Goal: Task Accomplishment & Management: Manage account settings

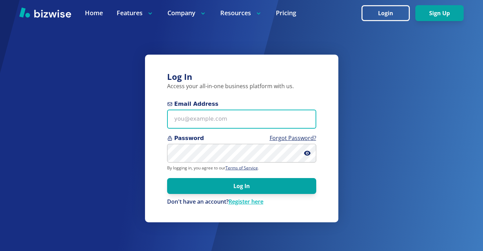
click at [270, 112] on input "Email Address" at bounding box center [241, 119] width 149 height 19
click at [303, 110] on input "Email Address" at bounding box center [241, 119] width 149 height 19
paste input "easternpa@dryerventsquad.com"
type input "easternpa@dryerventsquad.com"
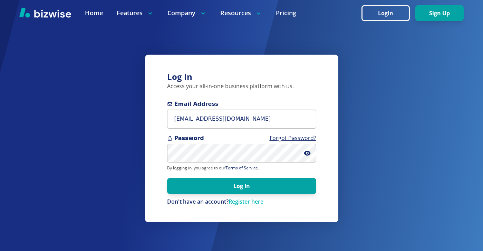
click at [274, 194] on form "Email Address easternpa@dryerventsquad.com Password Forgot Password? By logging…" at bounding box center [241, 153] width 149 height 106
click at [275, 194] on form "Email Address easternpa@dryerventsquad.com Password Forgot Password? By logging…" at bounding box center [241, 153] width 149 height 106
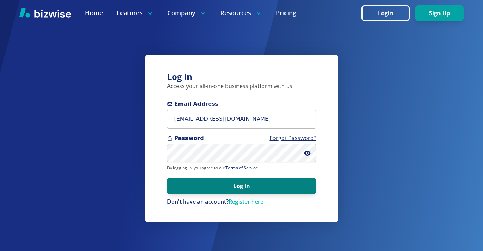
click at [281, 188] on button "Log In" at bounding box center [241, 186] width 149 height 16
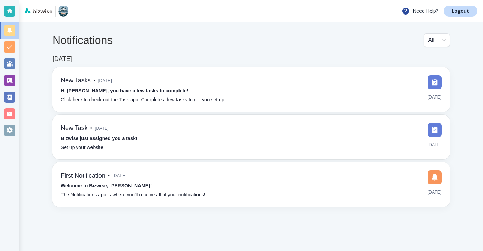
click at [15, 79] on div at bounding box center [9, 80] width 11 height 11
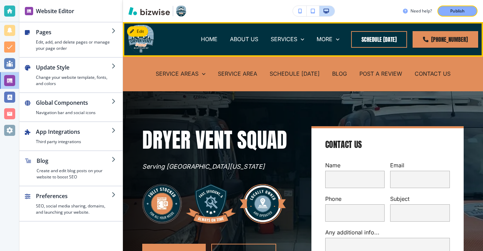
click at [330, 74] on div "BLOG" at bounding box center [339, 74] width 27 height 8
click at [332, 74] on p "BLOG" at bounding box center [339, 74] width 15 height 8
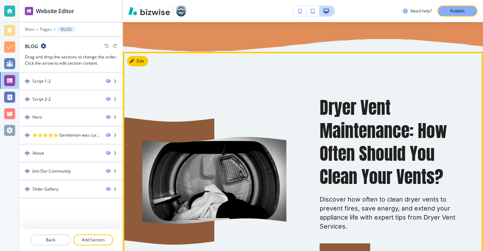
scroll to position [353, 0]
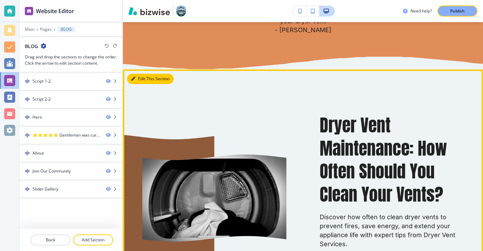
click at [143, 79] on button "Edit This Section" at bounding box center [150, 79] width 47 height 10
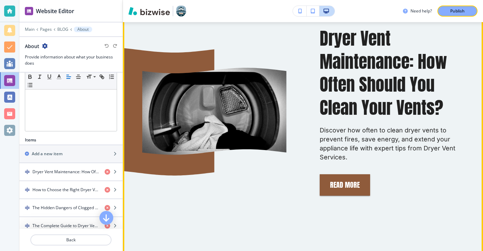
scroll to position [440, 0]
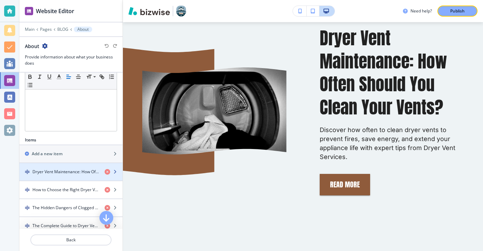
click at [71, 170] on h4 "Dryer Vent Maintenance: How Often Should You Clean Your Vents?" at bounding box center [65, 172] width 67 height 6
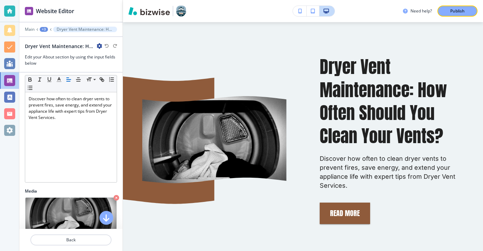
scroll to position [248, 0]
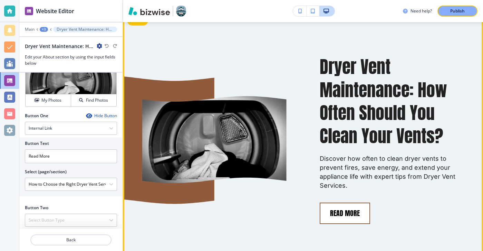
click at [354, 211] on button "Read More" at bounding box center [345, 212] width 50 height 21
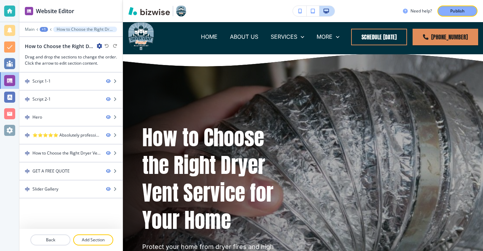
scroll to position [0, 0]
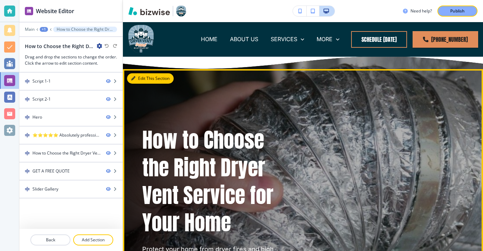
click at [137, 76] on button "Edit This Section" at bounding box center [150, 78] width 47 height 10
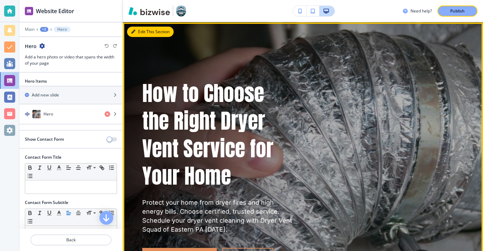
scroll to position [47, 0]
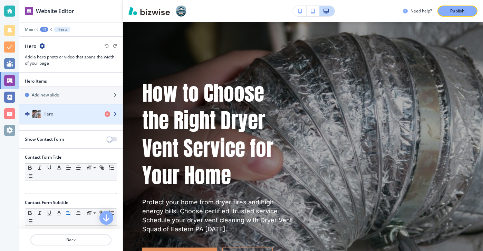
click at [74, 122] on div "button" at bounding box center [70, 121] width 103 height 6
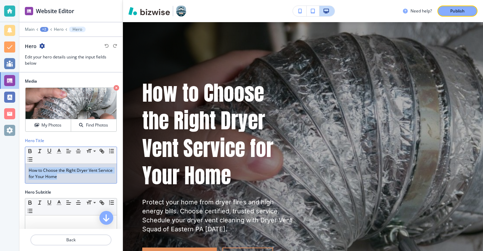
drag, startPoint x: 80, startPoint y: 183, endPoint x: 19, endPoint y: 152, distance: 68.9
click at [19, 152] on div "Website Editor Main +2 Hero Hero Hero Edit your hero details using the input fi…" at bounding box center [241, 125] width 483 height 251
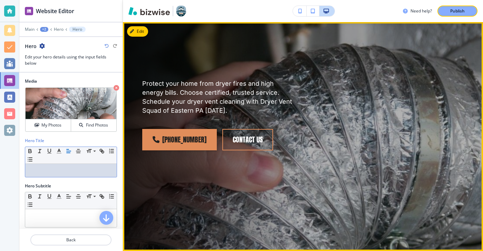
paste div
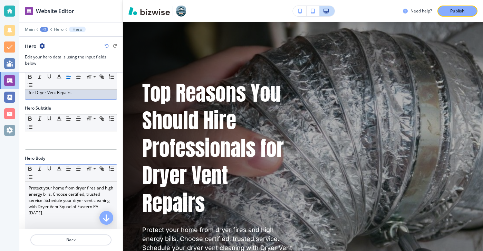
scroll to position [114, 0]
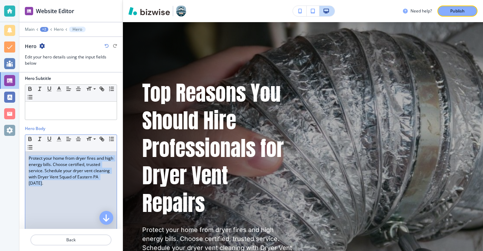
drag, startPoint x: 113, startPoint y: 184, endPoint x: 21, endPoint y: 158, distance: 95.4
click at [20, 159] on div "Hero Body Small Normal Large Huge Protect your home from dryer fires and high e…" at bounding box center [70, 186] width 103 height 122
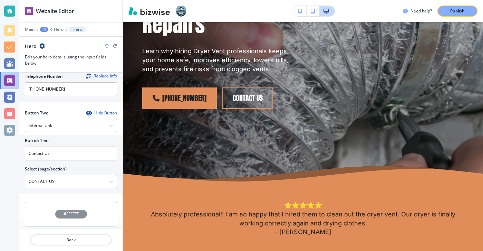
scroll to position [331, 0]
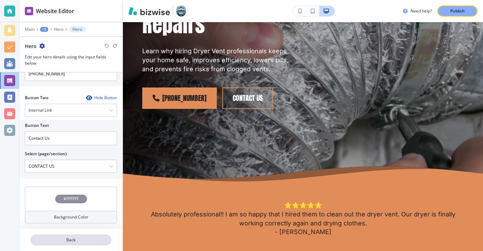
click at [93, 240] on p "Back" at bounding box center [71, 240] width 80 height 6
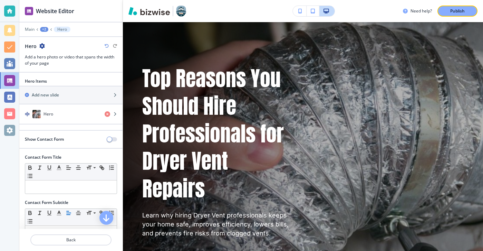
scroll to position [47, 0]
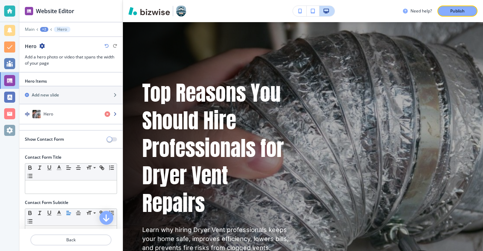
click at [73, 117] on div "Hero" at bounding box center [59, 114] width 80 height 8
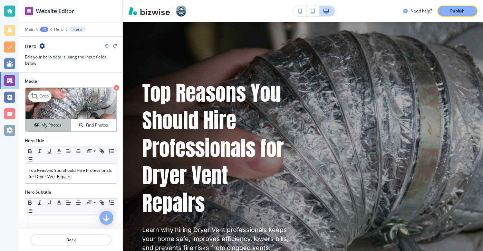
click at [57, 124] on h4 "My Photos" at bounding box center [51, 125] width 20 height 6
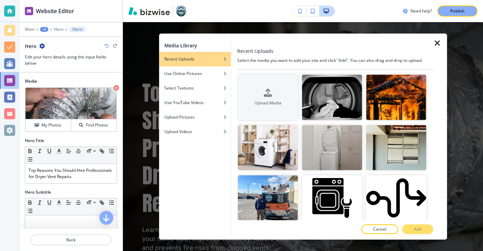
click at [438, 47] on div at bounding box center [441, 137] width 14 height 206
click at [438, 42] on icon "button" at bounding box center [438, 43] width 8 height 8
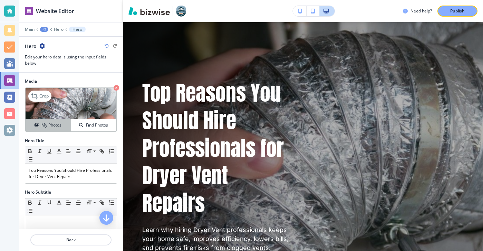
click at [62, 130] on button "My Photos" at bounding box center [49, 125] width 46 height 12
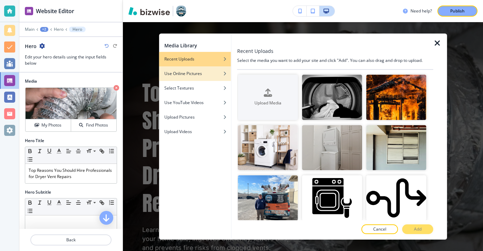
click at [184, 77] on div "button" at bounding box center [195, 79] width 72 height 4
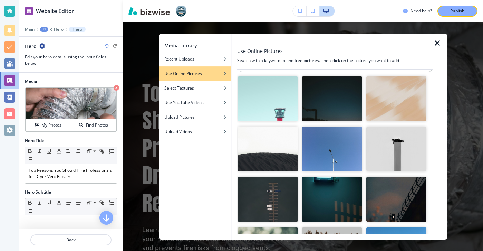
scroll to position [0, 0]
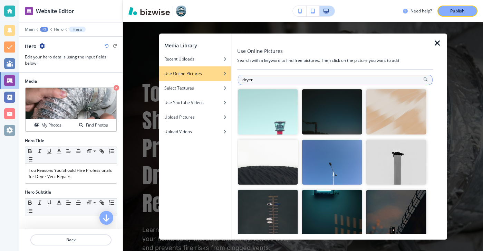
type input "dryer"
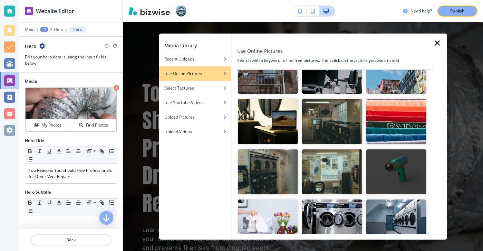
scroll to position [594, 0]
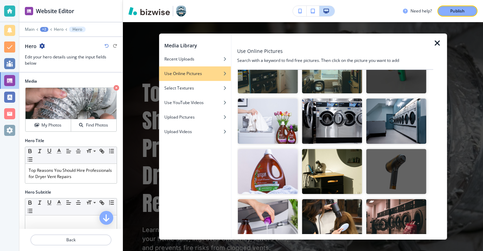
click at [350, 123] on img "button" at bounding box center [332, 120] width 60 height 45
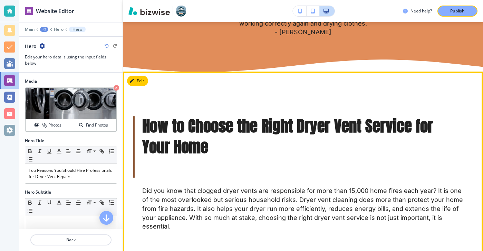
scroll to position [451, 0]
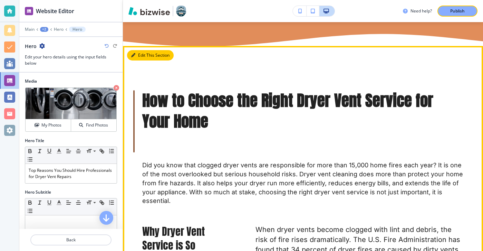
click at [142, 55] on button "Edit This Section" at bounding box center [150, 55] width 47 height 10
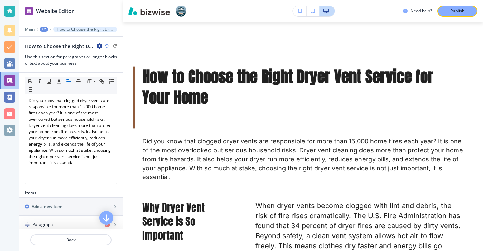
scroll to position [101, 0]
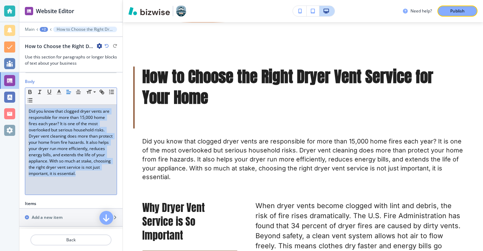
drag, startPoint x: 85, startPoint y: 177, endPoint x: 17, endPoint y: 110, distance: 95.8
click at [17, 110] on div "Website Editor Main +2 How to Choose the Right Dryer Vent Service for Your Home…" at bounding box center [241, 125] width 483 height 251
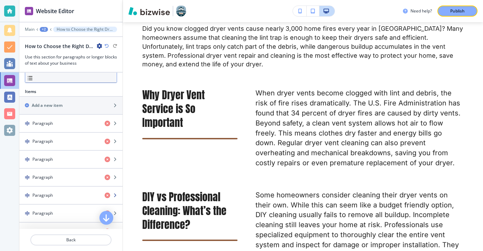
scroll to position [231, 0]
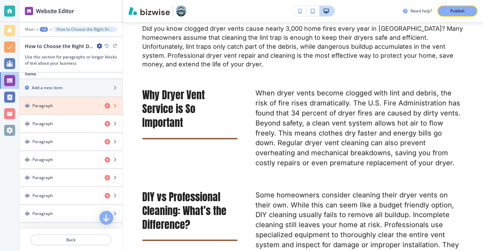
click at [107, 107] on icon "button" at bounding box center [108, 106] width 6 height 6
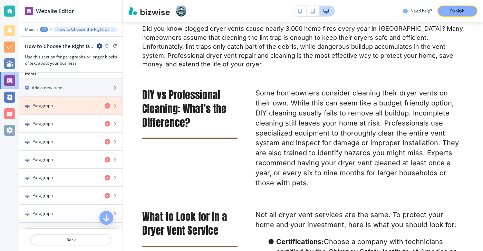
click at [107, 107] on icon "button" at bounding box center [108, 106] width 6 height 6
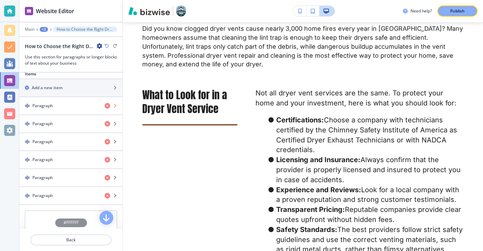
click at [107, 107] on icon "button" at bounding box center [108, 106] width 6 height 6
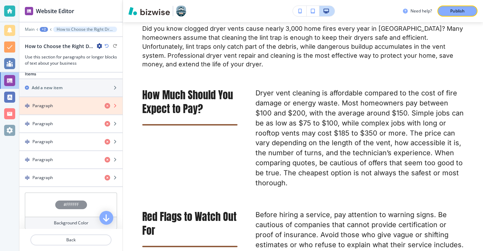
click at [107, 107] on icon "button" at bounding box center [108, 106] width 6 height 6
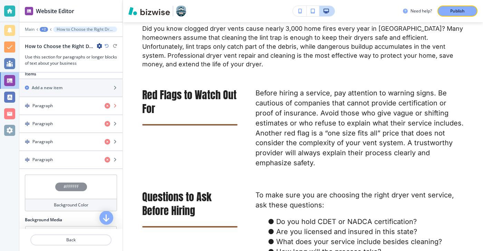
click at [107, 107] on icon "button" at bounding box center [108, 106] width 6 height 6
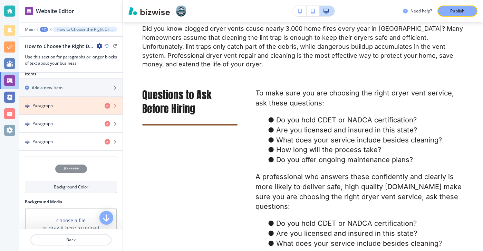
click at [107, 107] on icon "button" at bounding box center [108, 106] width 6 height 6
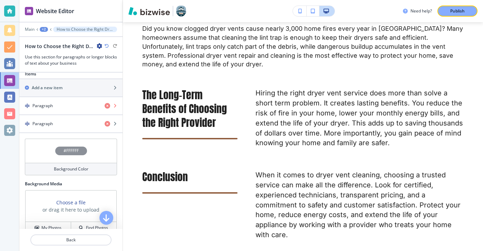
click at [107, 107] on icon "button" at bounding box center [108, 106] width 6 height 6
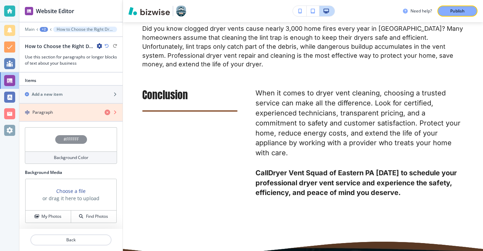
click at [107, 110] on icon "button" at bounding box center [108, 113] width 6 height 6
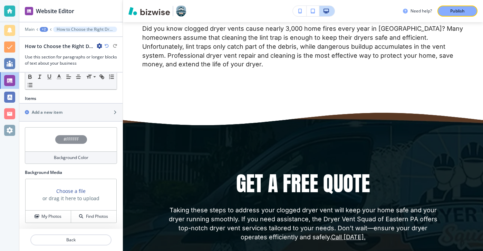
scroll to position [206, 0]
click at [106, 110] on div "Add a new item" at bounding box center [63, 112] width 88 height 6
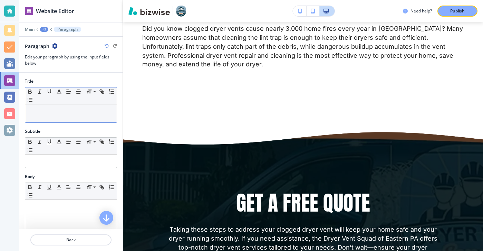
click at [108, 100] on div "Small Normal Large Huge" at bounding box center [71, 95] width 92 height 17
click at [108, 103] on div "Small Normal Large Huge" at bounding box center [71, 95] width 92 height 17
click at [108, 106] on div at bounding box center [71, 113] width 92 height 18
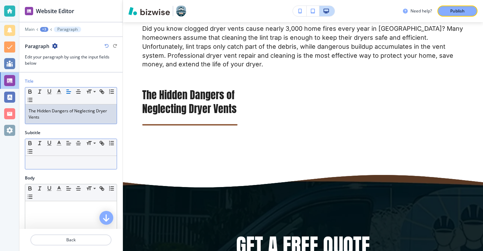
click at [72, 162] on p at bounding box center [71, 162] width 85 height 6
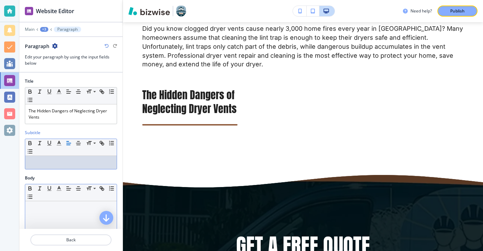
click at [77, 207] on p at bounding box center [71, 208] width 85 height 6
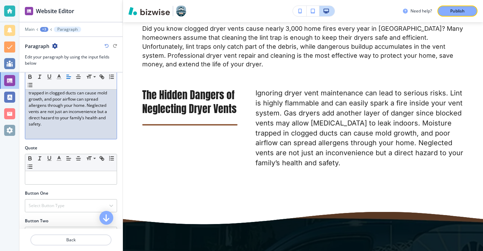
scroll to position [181, 0]
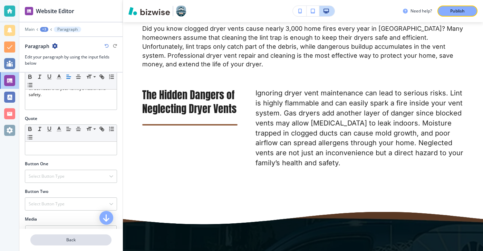
click at [97, 239] on p "Back" at bounding box center [71, 240] width 80 height 6
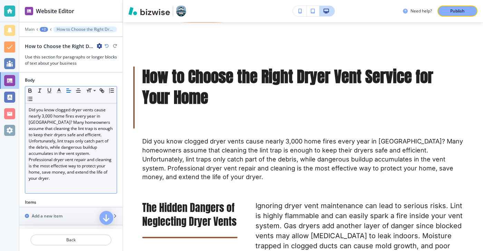
scroll to position [124, 0]
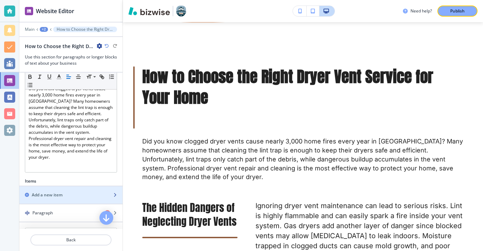
click at [89, 191] on div "button" at bounding box center [70, 189] width 103 height 6
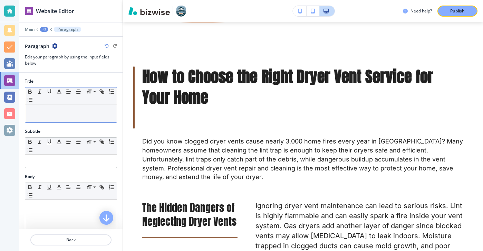
click at [101, 105] on div at bounding box center [71, 113] width 92 height 18
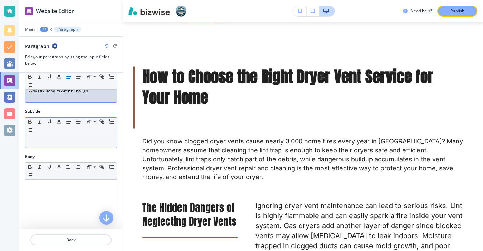
scroll to position [47, 0]
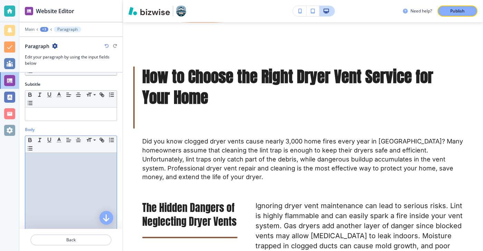
click at [101, 179] on div at bounding box center [71, 198] width 92 height 90
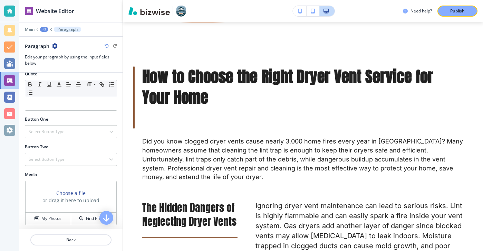
scroll to position [227, 0]
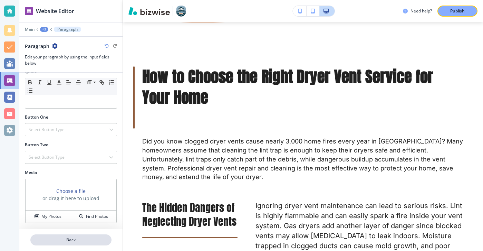
click at [45, 244] on button "Back" at bounding box center [70, 239] width 81 height 11
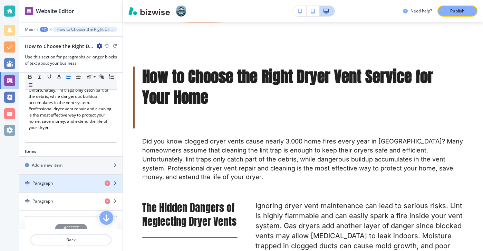
scroll to position [153, 0]
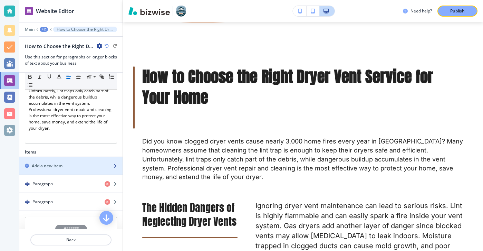
click at [60, 168] on h2 "Add a new item" at bounding box center [47, 166] width 31 height 6
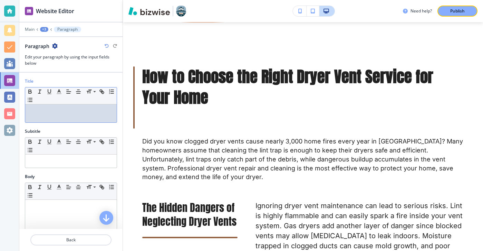
click at [97, 125] on div "Title Small Normal Large Huge" at bounding box center [70, 103] width 103 height 50
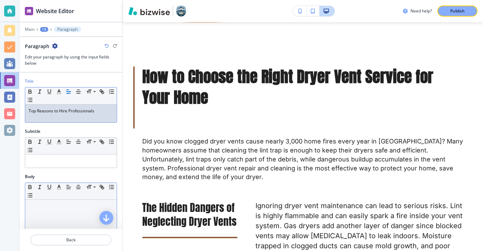
click at [89, 214] on div at bounding box center [71, 245] width 92 height 90
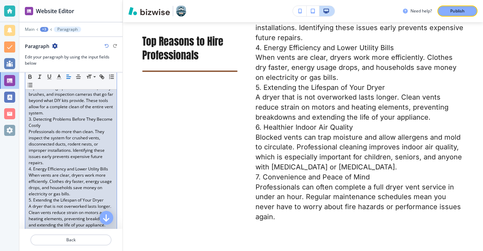
scroll to position [216, 0]
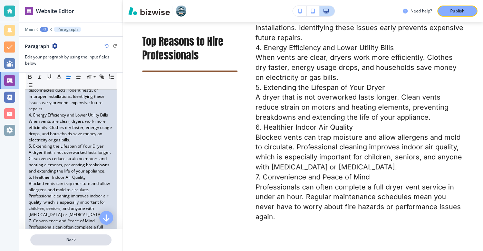
click at [78, 238] on p "Back" at bounding box center [71, 240] width 80 height 6
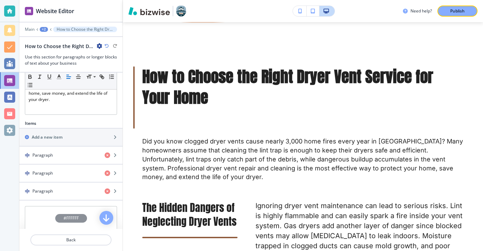
scroll to position [165, 0]
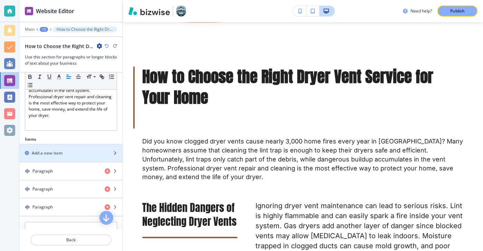
click at [75, 149] on div "button" at bounding box center [70, 147] width 103 height 6
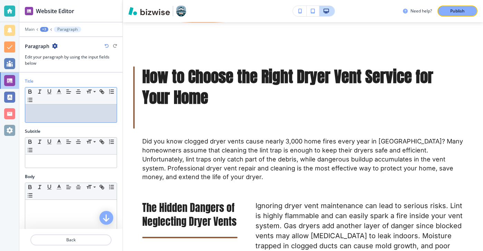
click at [106, 111] on p at bounding box center [71, 111] width 85 height 6
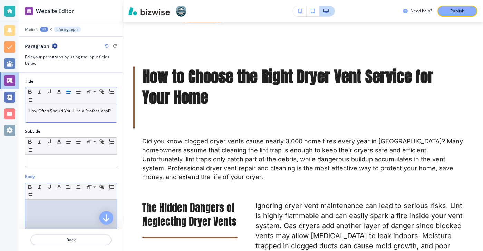
click at [66, 218] on div at bounding box center [71, 245] width 92 height 90
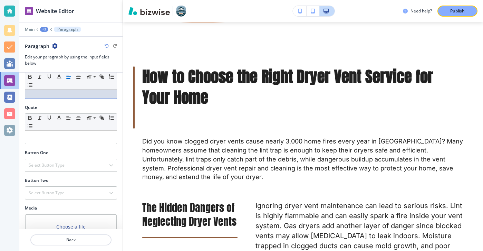
scroll to position [227, 0]
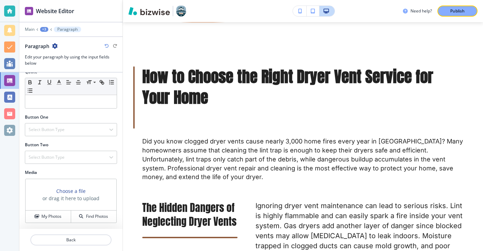
click at [94, 233] on div at bounding box center [70, 232] width 103 height 6
click at [94, 238] on p "Back" at bounding box center [71, 240] width 80 height 6
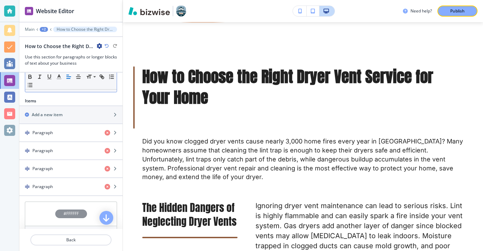
scroll to position [207, 0]
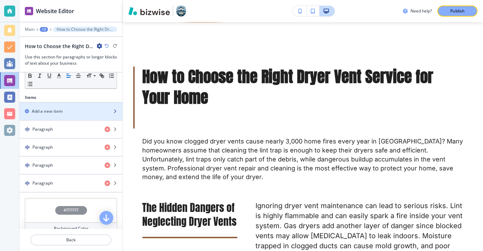
click at [93, 109] on div "Add a new item" at bounding box center [63, 111] width 88 height 6
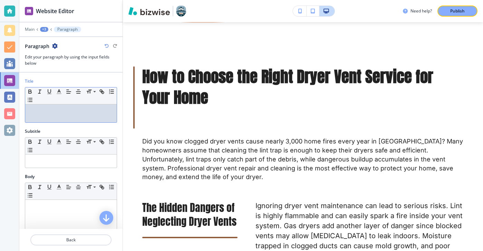
click at [77, 119] on div at bounding box center [71, 113] width 92 height 18
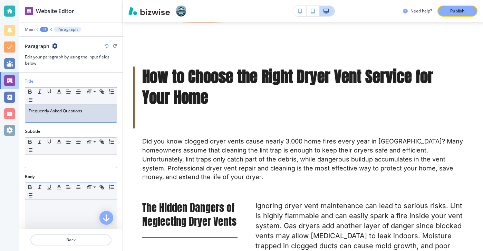
click at [95, 207] on p at bounding box center [71, 206] width 85 height 6
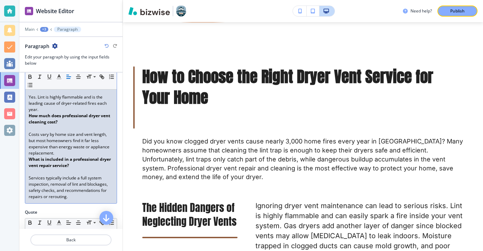
scroll to position [156, 0]
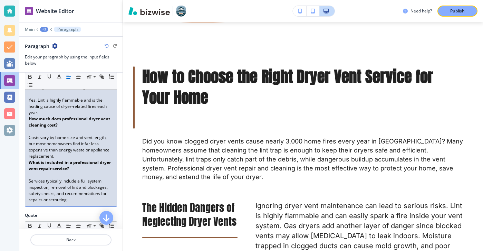
click at [55, 180] on p "Services typically include a full system inspection, removal of lint and blocka…" at bounding box center [71, 190] width 85 height 25
click at [54, 171] on strong "What is included in a professional dryer vent repair service?" at bounding box center [70, 165] width 83 height 12
click at [36, 171] on strong "What is included in a professional dryer vent repair service?" at bounding box center [70, 165] width 83 height 12
click at [34, 175] on p at bounding box center [71, 175] width 85 height 6
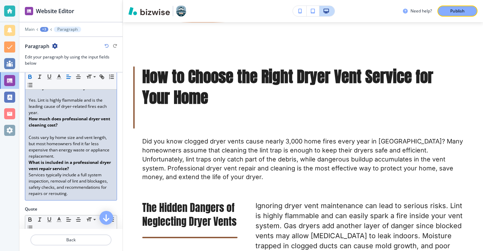
click at [32, 137] on p "Costs vary by home size and vent length, but most homeowners find it far less e…" at bounding box center [71, 146] width 85 height 25
click at [32, 131] on p at bounding box center [71, 131] width 85 height 6
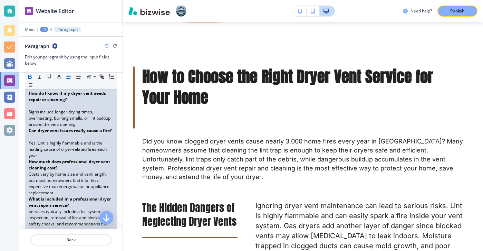
scroll to position [96, 0]
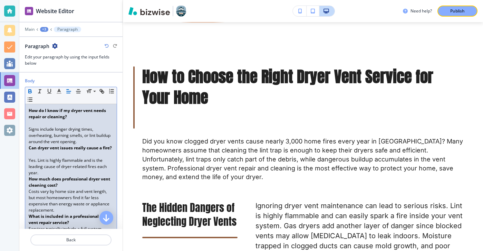
click at [39, 152] on p at bounding box center [71, 154] width 85 height 6
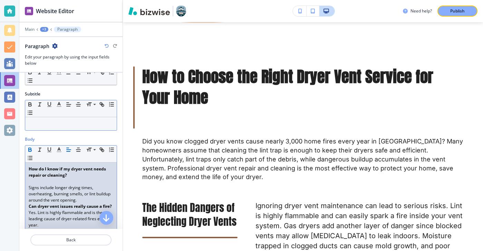
scroll to position [49, 0]
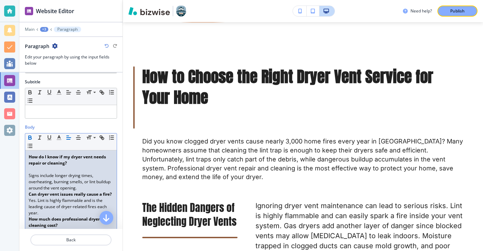
click at [28, 168] on div "How do I know if my dryer vent needs repair or cleaning? Signs include longer d…" at bounding box center [71, 222] width 92 height 144
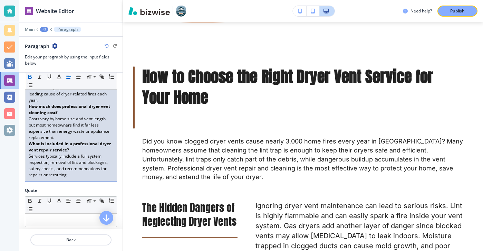
scroll to position [274, 0]
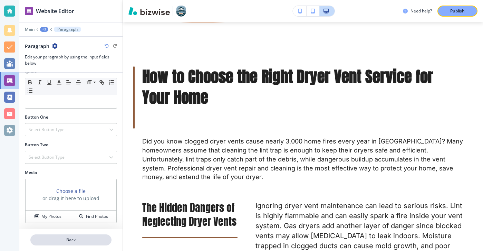
click at [56, 239] on p "Back" at bounding box center [71, 240] width 80 height 6
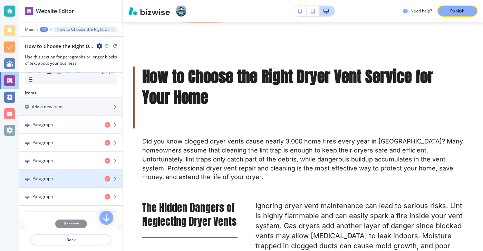
scroll to position [202, 0]
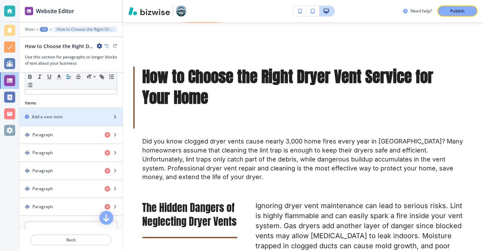
click at [73, 122] on div "button" at bounding box center [70, 123] width 103 height 6
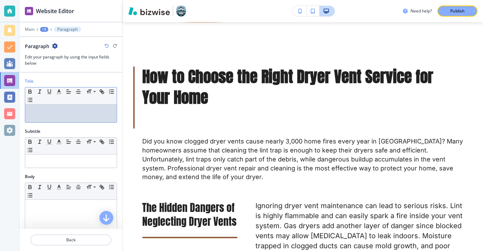
click at [114, 111] on div at bounding box center [71, 113] width 92 height 18
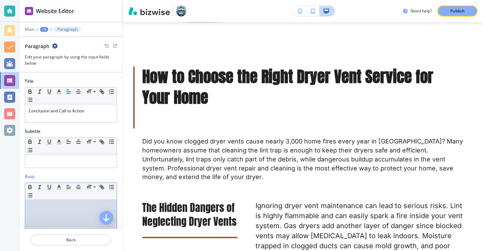
click at [79, 209] on p at bounding box center [71, 206] width 85 height 6
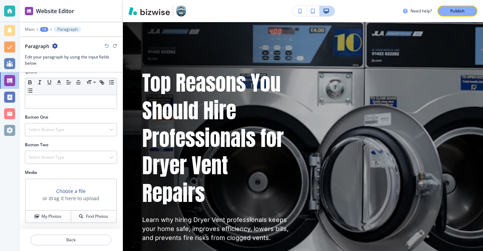
scroll to position [0, 0]
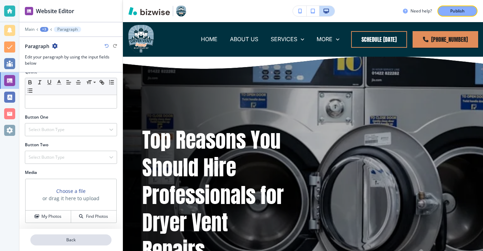
click at [60, 244] on button "Back" at bounding box center [70, 239] width 81 height 11
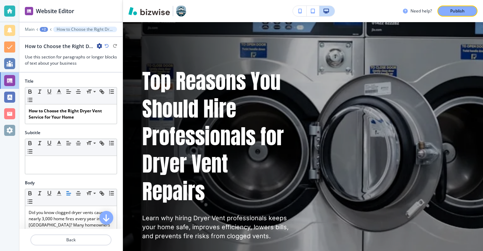
scroll to position [3, 0]
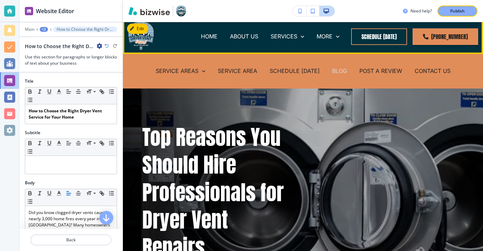
click at [341, 69] on p "BLOG" at bounding box center [339, 71] width 15 height 8
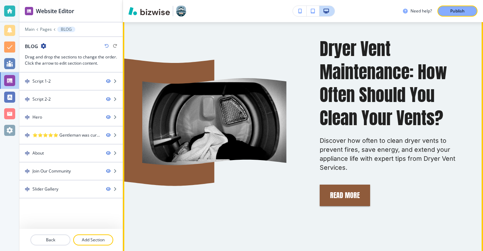
scroll to position [367, 0]
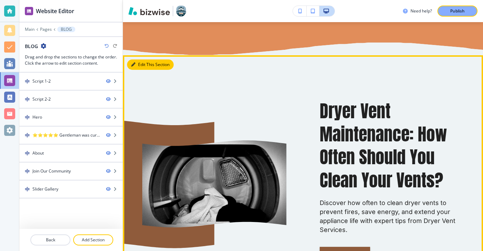
click at [146, 65] on button "Edit This Section" at bounding box center [150, 64] width 47 height 10
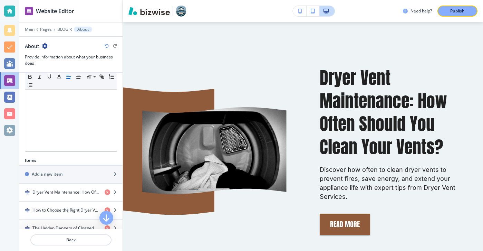
scroll to position [239, 0]
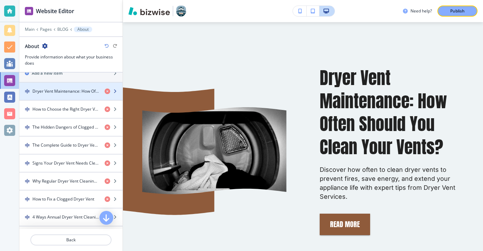
click at [83, 89] on h4 "Dryer Vent Maintenance: How Often Should You Clean Your Vents?" at bounding box center [65, 91] width 67 height 6
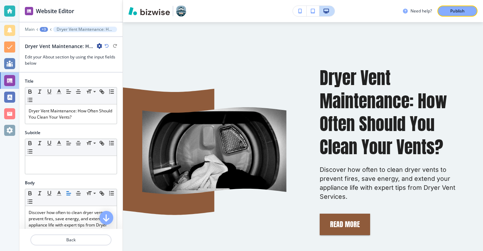
scroll to position [411, 0]
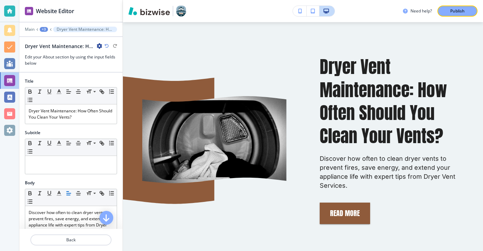
click at [99, 48] on icon "button" at bounding box center [100, 46] width 6 height 6
click at [116, 71] on p "Duplicate Dryer Vent Maintenance: How Often Should You Clean Your Vents?" at bounding box center [118, 70] width 35 height 6
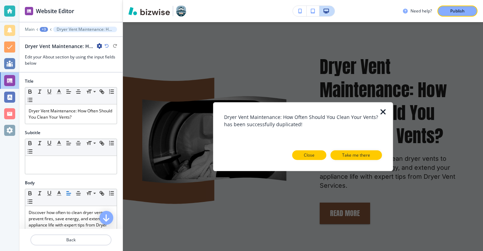
click at [313, 153] on p "Close" at bounding box center [309, 155] width 11 height 6
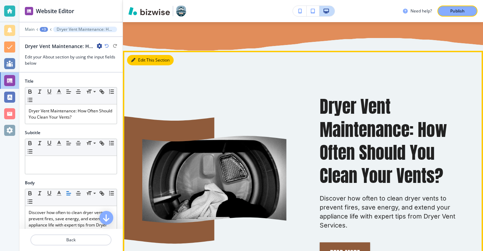
click at [138, 64] on button "Edit This Section" at bounding box center [150, 60] width 47 height 10
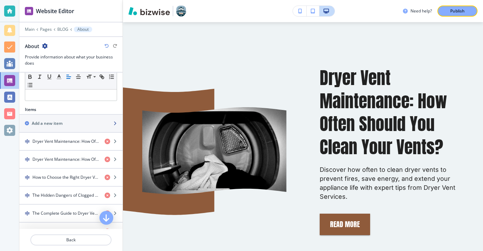
scroll to position [192, 0]
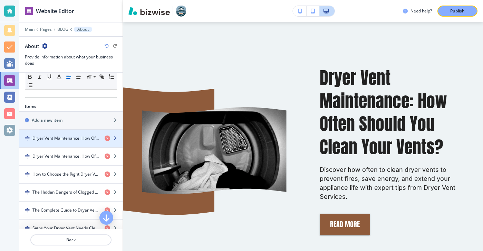
click at [92, 134] on div "button" at bounding box center [70, 133] width 103 height 6
click at [92, 137] on h4 "Dryer Vent Maintenance: How Often Should You Clean Your Vents?" at bounding box center [65, 138] width 67 height 6
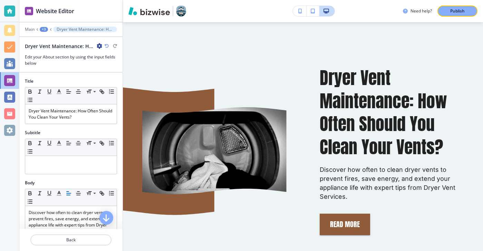
scroll to position [411, 0]
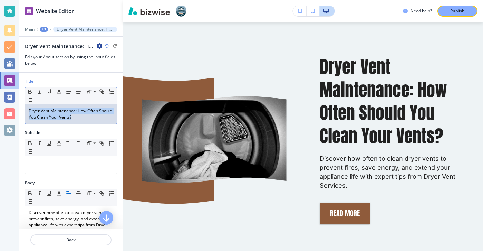
drag, startPoint x: 90, startPoint y: 121, endPoint x: 51, endPoint y: 96, distance: 46.5
click at [51, 96] on div "Small Normal Large Huge Dryer Vent Maintenance: How Often Should You Clean Your…" at bounding box center [71, 105] width 92 height 37
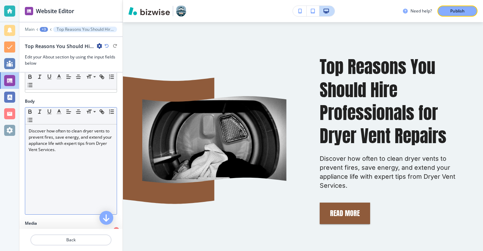
scroll to position [52, 0]
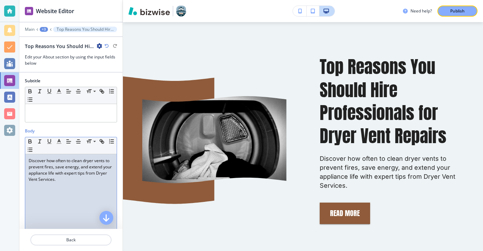
click at [84, 172] on p "Discover how often to clean dryer vents to prevent fires, save energy, and exte…" at bounding box center [71, 170] width 85 height 25
click at [84, 178] on p "Discover how often to clean dryer vents to prevent fires, save energy, and exte…" at bounding box center [71, 170] width 85 height 25
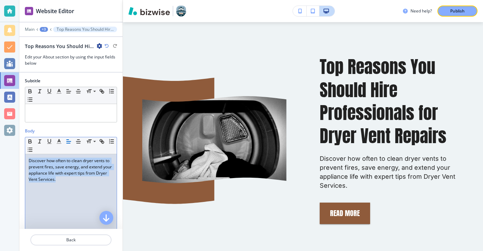
click at [84, 178] on p "Discover how often to clean dryer vents to prevent fires, save energy, and exte…" at bounding box center [71, 170] width 85 height 25
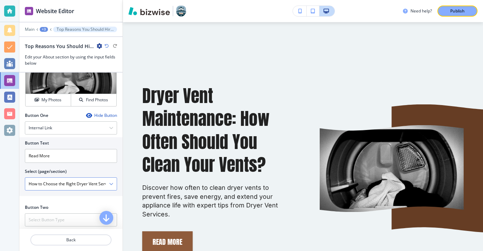
scroll to position [252, 0]
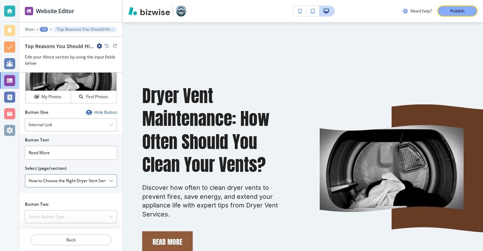
click at [111, 183] on div "How to Choose the Right Dryer Vent Service for Your Home" at bounding box center [71, 180] width 92 height 12
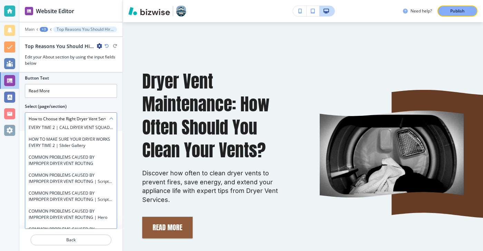
scroll to position [5688, 0]
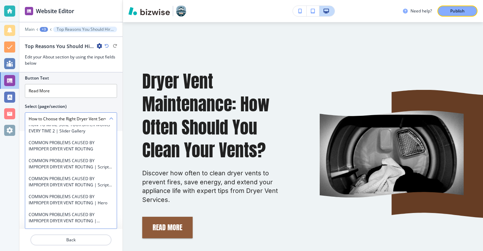
type \(page\/section\) "HOW OFTEN SHOULD A DRYER VENT BE CLEANED"
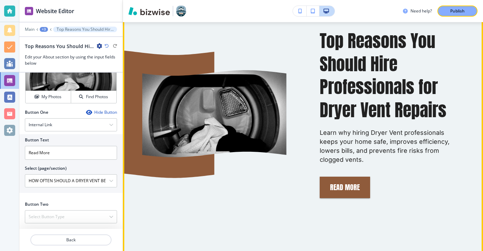
scroll to position [443, 0]
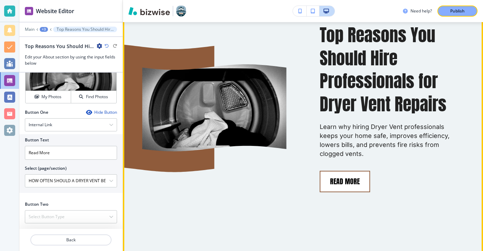
click at [367, 172] on button "Read More" at bounding box center [345, 181] width 50 height 21
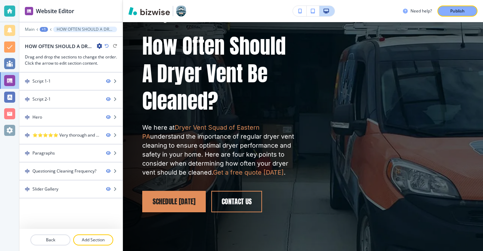
scroll to position [0, 0]
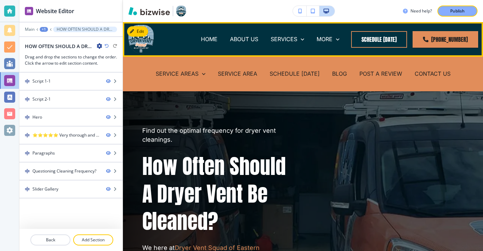
click at [324, 72] on div "SCHEDULE TODAY" at bounding box center [295, 74] width 63 height 8
click at [328, 72] on div "BLOG" at bounding box center [339, 74] width 27 height 8
click at [329, 72] on div "BLOG" at bounding box center [339, 74] width 27 height 8
click at [331, 72] on div "BLOG" at bounding box center [339, 74] width 27 height 8
click at [338, 73] on p "BLOG" at bounding box center [339, 74] width 15 height 8
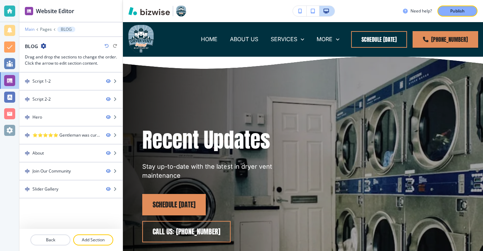
click at [29, 29] on p "Main" at bounding box center [30, 29] width 10 height 5
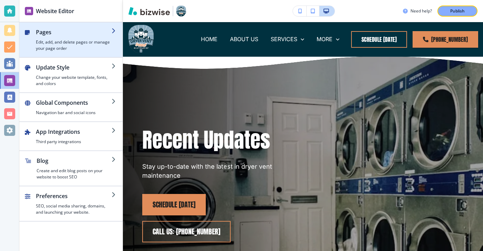
click at [85, 55] on div "button" at bounding box center [70, 54] width 103 height 6
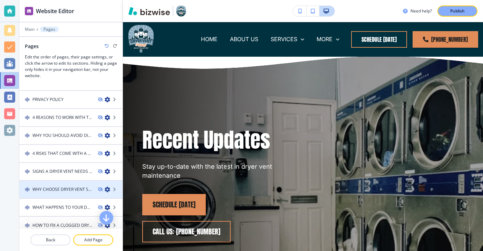
scroll to position [182, 0]
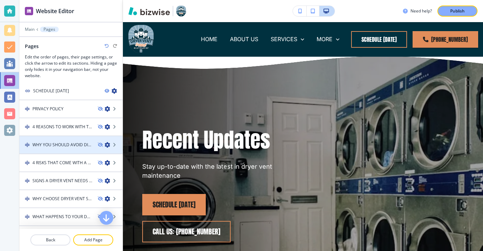
click at [83, 144] on h4 "WHY YOU SHOULD AVOID DIY DRYER VENT CLEANING" at bounding box center [62, 145] width 60 height 6
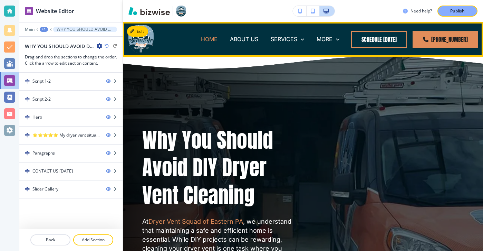
click at [209, 36] on p "HOME" at bounding box center [209, 39] width 17 height 8
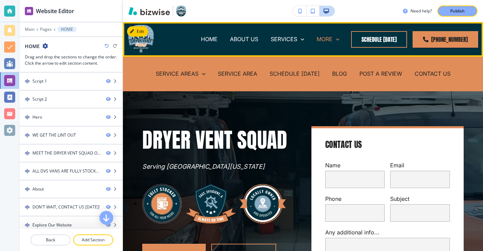
click at [341, 41] on icon at bounding box center [337, 39] width 7 height 7
click at [340, 74] on p "BLOG" at bounding box center [339, 74] width 15 height 8
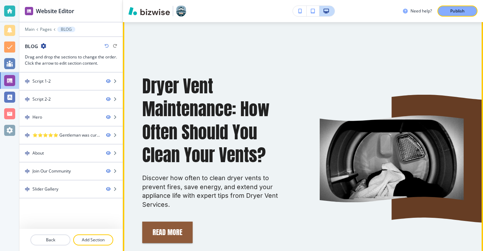
scroll to position [628, 0]
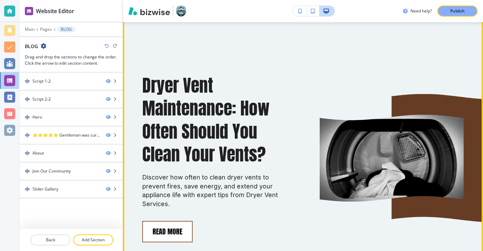
click at [169, 221] on button "Read More" at bounding box center [167, 231] width 50 height 21
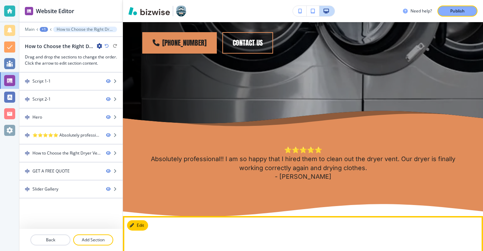
scroll to position [0, 0]
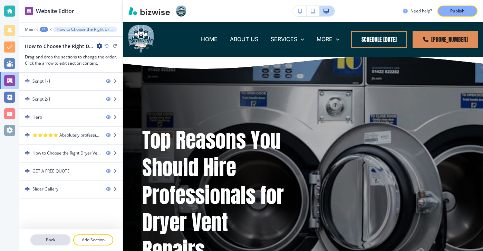
click at [66, 235] on button "Back" at bounding box center [50, 239] width 40 height 11
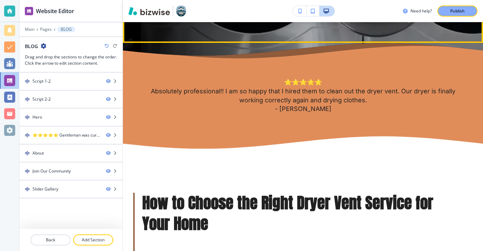
scroll to position [358, 0]
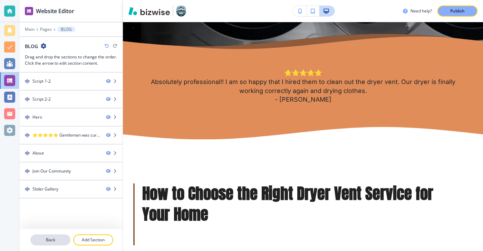
click at [39, 238] on p "Back" at bounding box center [50, 240] width 39 height 6
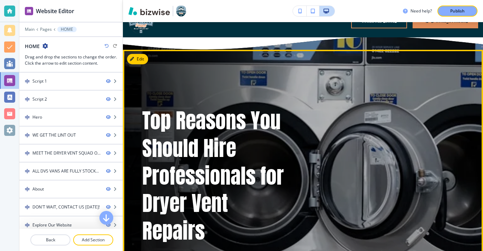
scroll to position [0, 0]
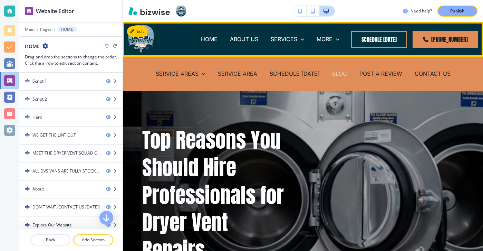
click at [344, 75] on p "BLOG" at bounding box center [339, 74] width 15 height 8
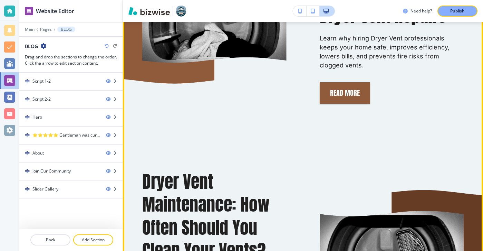
scroll to position [480, 0]
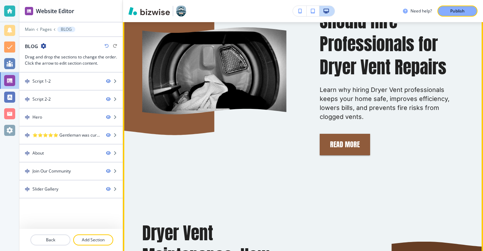
click at [330, 144] on button "Read More" at bounding box center [345, 144] width 50 height 21
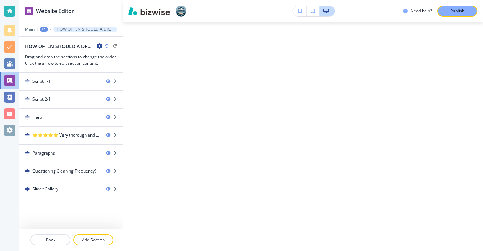
scroll to position [0, 0]
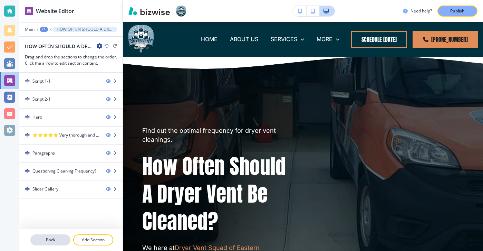
click at [69, 241] on p "Back" at bounding box center [50, 240] width 39 height 6
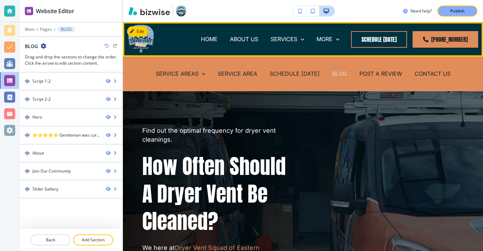
click at [334, 77] on p "BLOG" at bounding box center [339, 74] width 15 height 8
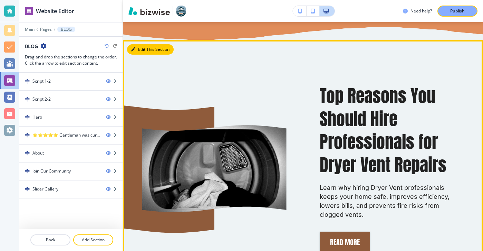
click at [140, 49] on button "Edit This Section" at bounding box center [150, 49] width 47 height 10
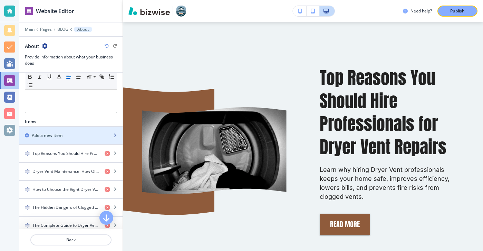
scroll to position [177, 0]
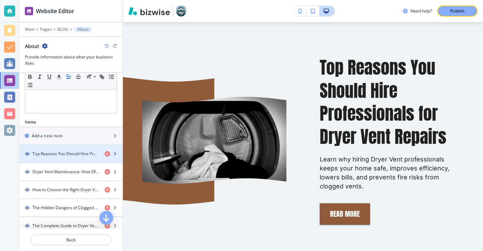
click at [66, 161] on div "button" at bounding box center [70, 160] width 103 height 6
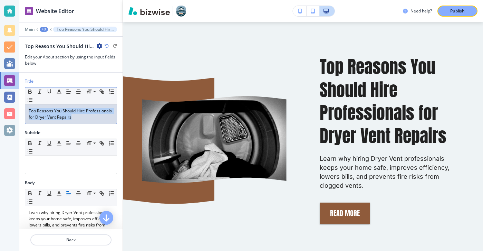
drag, startPoint x: 83, startPoint y: 117, endPoint x: 28, endPoint y: 109, distance: 56.2
click at [28, 109] on div "Top Reasons You Should Hire Professionals for Dryer Vent Repairs" at bounding box center [71, 113] width 92 height 19
copy p "Top Reasons You Should Hire Professionals for Dryer Vent Repairs"
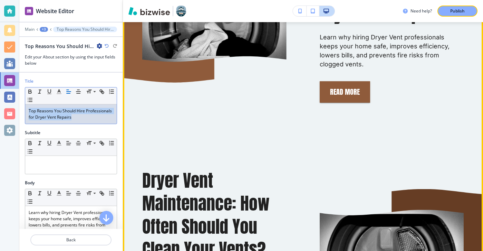
scroll to position [542, 0]
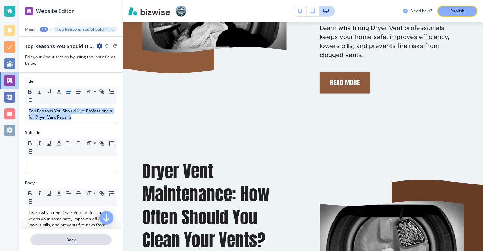
click at [66, 245] on button "Back" at bounding box center [70, 239] width 81 height 11
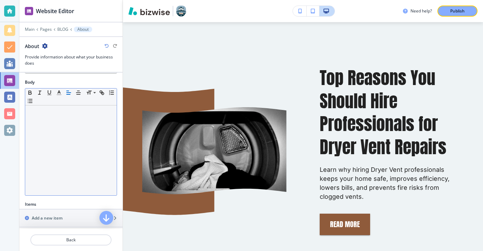
scroll to position [208, 0]
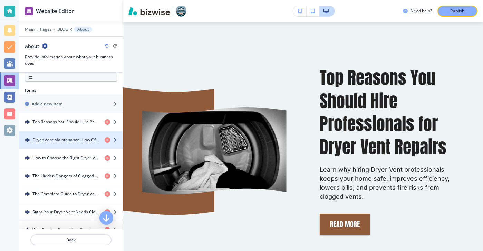
click at [75, 143] on div "button" at bounding box center [70, 146] width 103 height 6
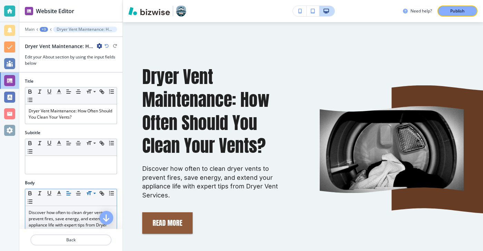
scroll to position [637, 0]
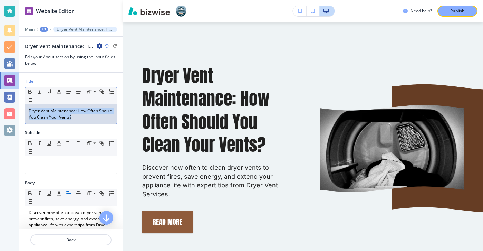
drag, startPoint x: 85, startPoint y: 117, endPoint x: 23, endPoint y: 113, distance: 62.6
click at [23, 113] on div "Title Small Normal Large Huge Dryer Vent Maintenance: How Often Should You Clea…" at bounding box center [70, 103] width 103 height 51
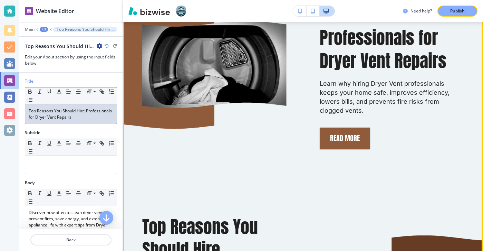
scroll to position [480, 0]
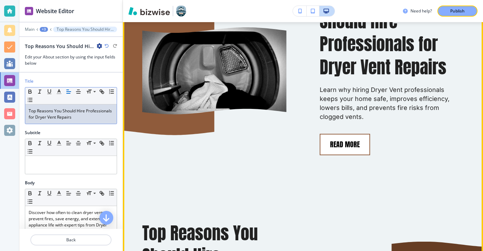
click at [339, 134] on button "Read More" at bounding box center [345, 144] width 50 height 21
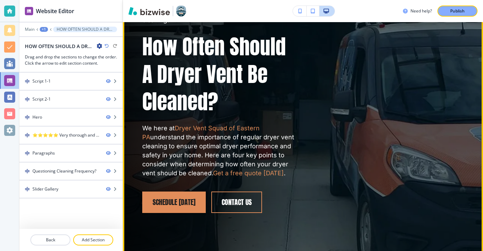
scroll to position [124, 0]
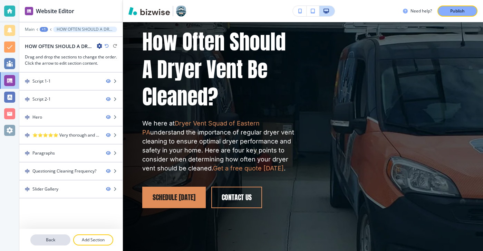
click at [64, 244] on button "Back" at bounding box center [50, 239] width 40 height 11
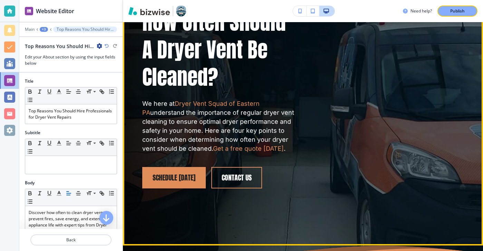
scroll to position [0, 0]
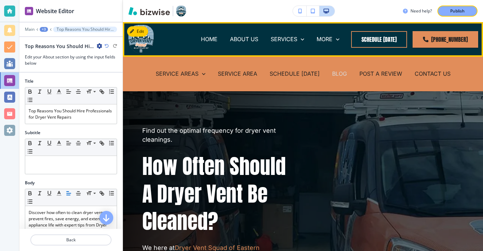
click at [340, 73] on p "BLOG" at bounding box center [339, 74] width 15 height 8
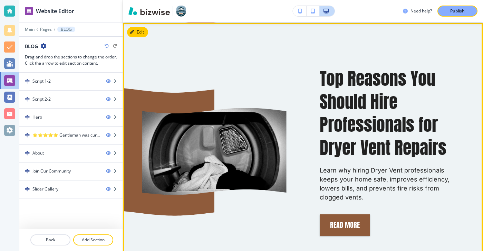
scroll to position [391, 0]
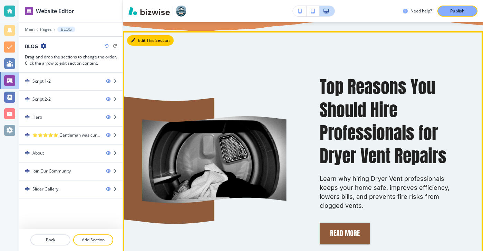
click at [138, 38] on button "Edit This Section" at bounding box center [150, 40] width 47 height 10
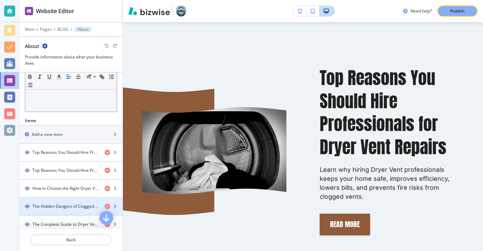
scroll to position [176, 0]
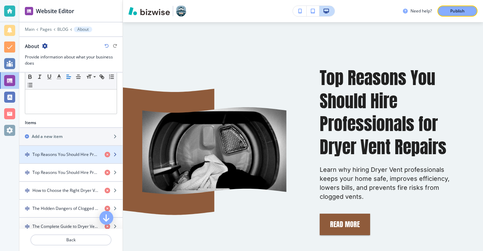
click at [82, 161] on div "button" at bounding box center [70, 161] width 103 height 6
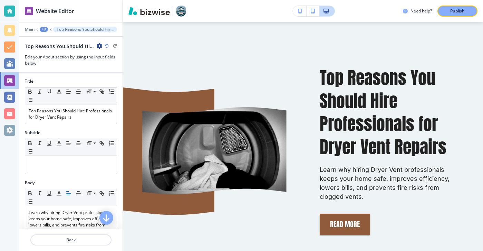
scroll to position [411, 0]
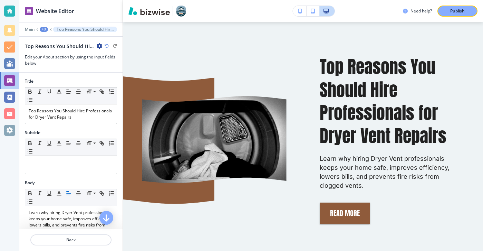
click at [86, 127] on div "Title Small Normal Large Huge Top Reasons You Should Hire Professionals for Dry…" at bounding box center [70, 103] width 103 height 51
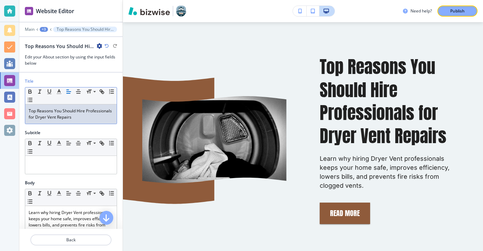
click at [88, 123] on div "Top Reasons You Should Hire Professionals for Dryer Vent Repairs" at bounding box center [71, 113] width 92 height 19
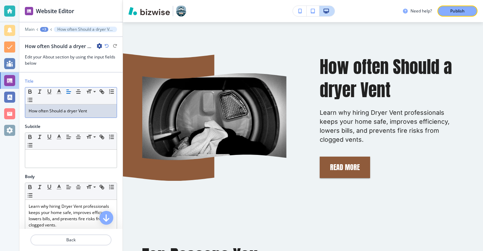
click at [69, 112] on p "How often Should a dryer Vent" at bounding box center [71, 111] width 85 height 6
click at [82, 117] on div "How often Should a Drryer Vent" at bounding box center [71, 110] width 92 height 13
click at [81, 113] on p "How often Should a Drryer Vent" at bounding box center [71, 111] width 85 height 6
click at [78, 113] on p "How often Should a Drryer Vent" at bounding box center [71, 111] width 85 height 6
click at [78, 112] on p "How often Should a Drryer Vent" at bounding box center [71, 111] width 85 height 6
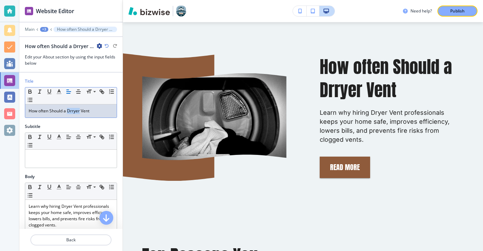
click at [76, 112] on p "How often Should a Drryer Vent" at bounding box center [71, 111] width 85 height 6
click at [89, 111] on p "How often Should a Dryer Vent" at bounding box center [71, 111] width 85 height 6
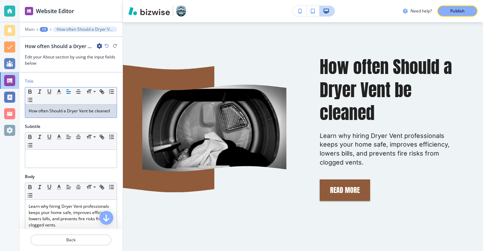
click at [98, 112] on p "How often Should a Dryer Vent be cleaned" at bounding box center [71, 111] width 85 height 6
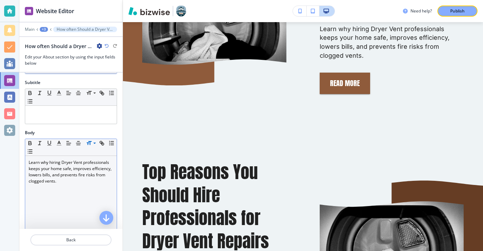
scroll to position [154, 0]
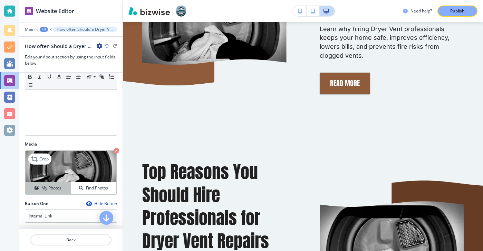
click at [66, 188] on div "My Photos" at bounding box center [48, 188] width 45 height 6
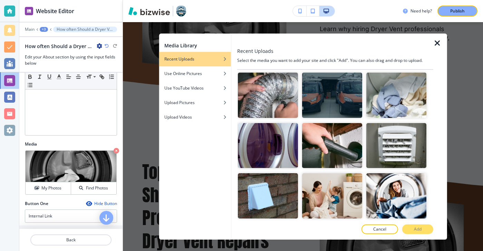
scroll to position [750, 0]
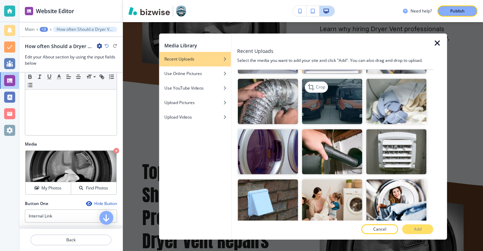
click at [322, 111] on img "button" at bounding box center [332, 101] width 60 height 45
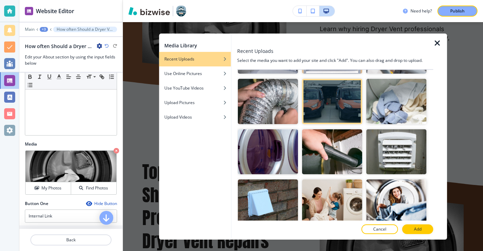
click at [426, 224] on div at bounding box center [335, 222] width 196 height 4
click at [426, 229] on button "Add" at bounding box center [418, 229] width 31 height 10
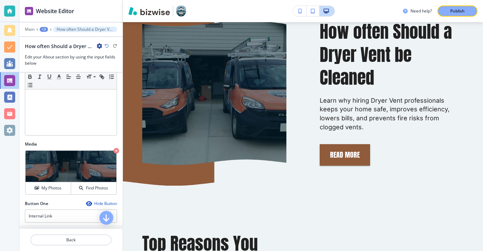
scroll to position [442, 0]
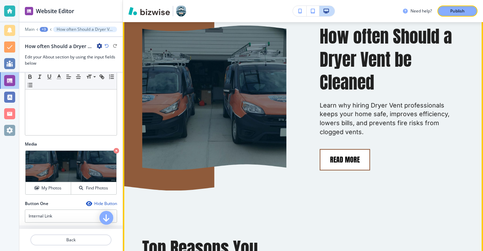
click at [367, 155] on button "Read More" at bounding box center [345, 159] width 50 height 21
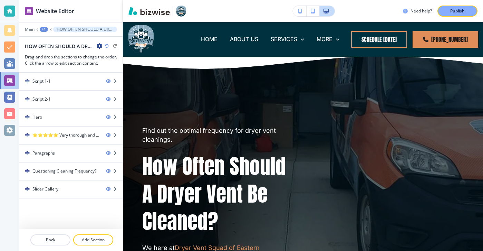
click at [41, 233] on div at bounding box center [70, 232] width 103 height 6
click at [43, 236] on button "Back" at bounding box center [50, 239] width 40 height 11
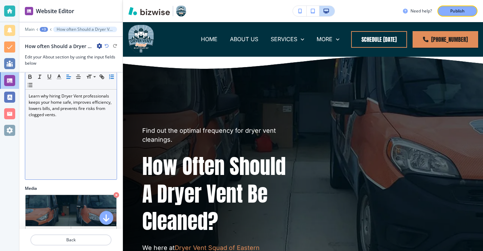
scroll to position [87, 0]
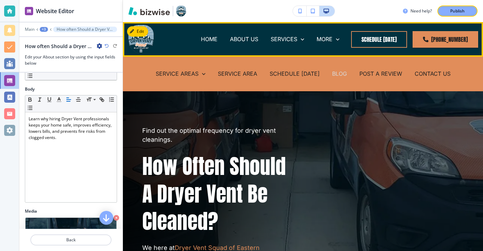
click at [341, 73] on p "BLOG" at bounding box center [339, 74] width 15 height 8
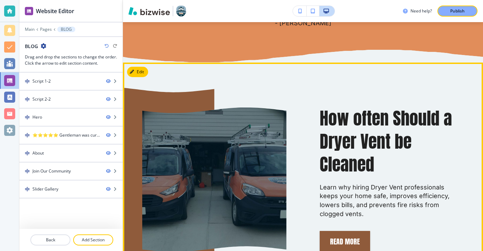
scroll to position [350, 0]
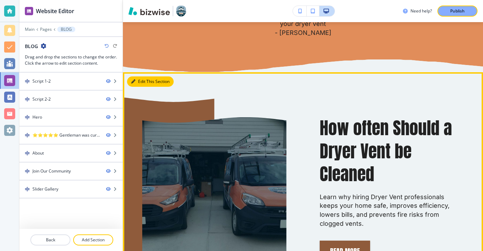
click at [143, 78] on button "Edit This Section" at bounding box center [150, 81] width 47 height 10
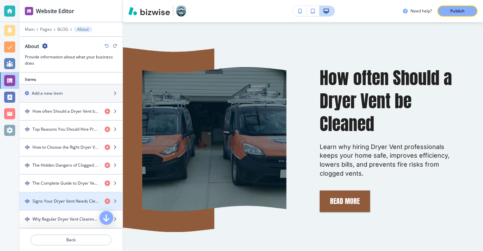
scroll to position [215, 0]
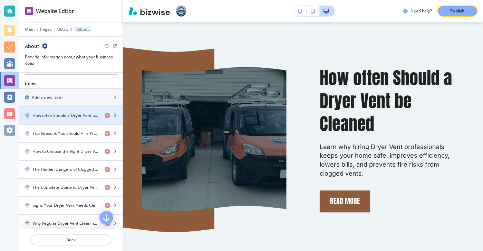
click at [76, 119] on div "button" at bounding box center [70, 122] width 103 height 6
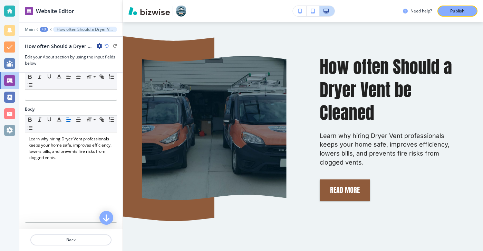
scroll to position [67, 0]
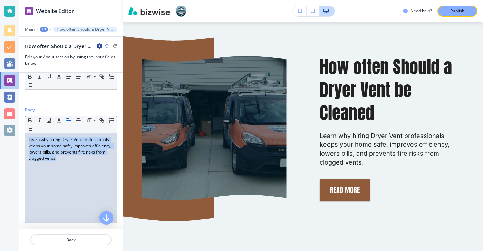
drag, startPoint x: 77, startPoint y: 162, endPoint x: 23, endPoint y: 140, distance: 58.3
click at [23, 140] on div "Body Small Normal Large Huge Learn why hiring Dryer Vent professionals keeps yo…" at bounding box center [70, 168] width 103 height 122
copy p "Learn why hiring Dryer Vent professionals keeps your home safe, improves effici…"
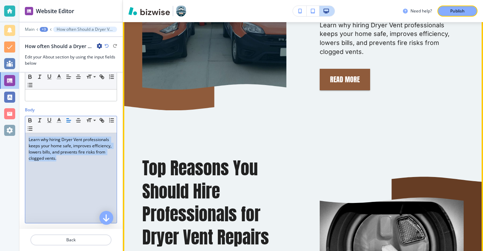
scroll to position [551, 0]
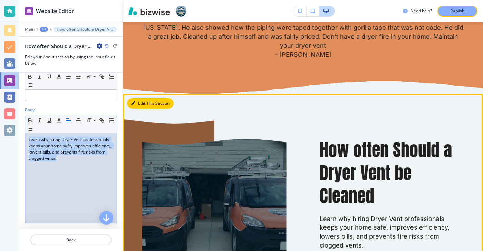
click at [140, 103] on button "Edit This Section" at bounding box center [150, 103] width 47 height 10
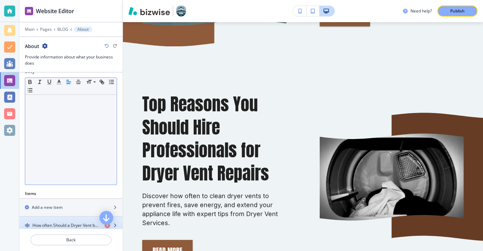
scroll to position [128, 0]
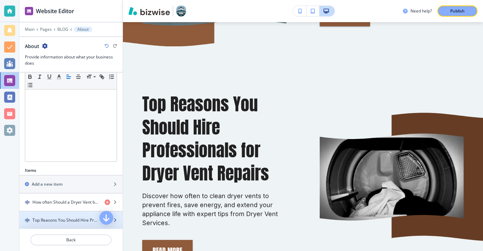
click at [84, 212] on div "button" at bounding box center [70, 214] width 103 height 6
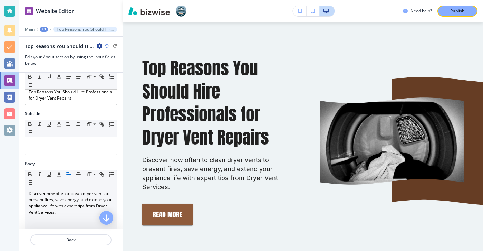
scroll to position [79, 0]
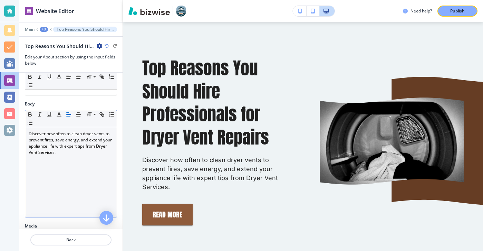
click at [95, 162] on div "Discover how often to clean dryer vents to prevent fires, save energy, and exte…" at bounding box center [71, 172] width 92 height 90
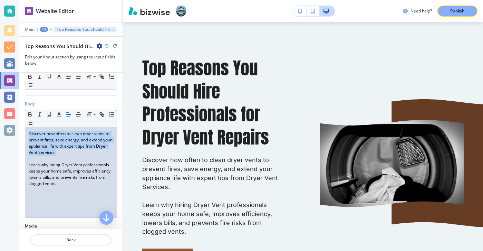
drag, startPoint x: 80, startPoint y: 151, endPoint x: 20, endPoint y: 133, distance: 62.7
click at [20, 133] on div "Body Small Normal Large Huge Discover how often to clean dryer vents to prevent…" at bounding box center [70, 162] width 103 height 122
copy p "Discover how often to clean dryer vents to prevent fires, save energy, and exte…"
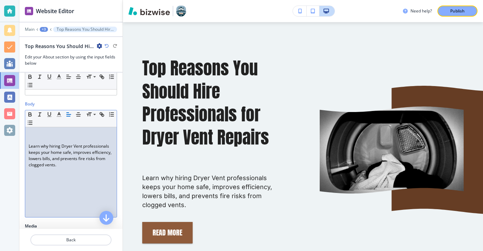
click at [29, 146] on p "Learn why hiring Dryer Vent professionals keeps your home safe, improves effici…" at bounding box center [71, 155] width 85 height 25
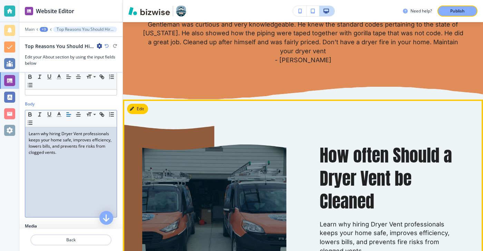
scroll to position [319, 0]
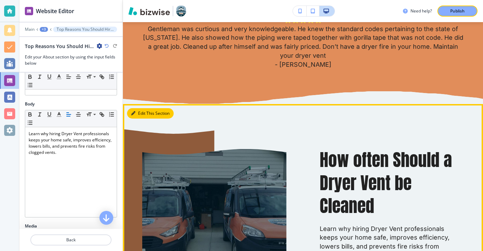
click at [133, 110] on button "Edit This Section" at bounding box center [150, 113] width 47 height 10
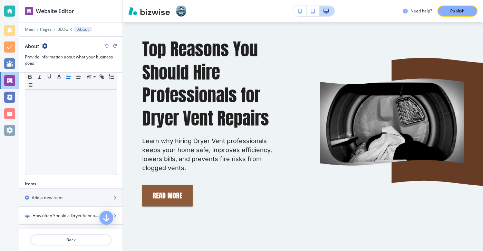
scroll to position [135, 0]
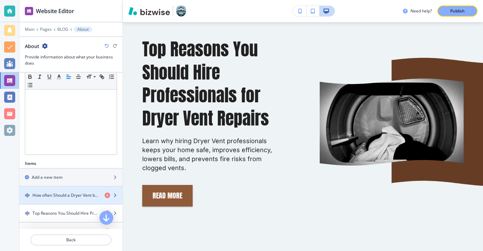
click at [71, 191] on div "button" at bounding box center [70, 190] width 103 height 6
click at [71, 192] on h4 "How often Should a Dryer Vent be Cleaned" at bounding box center [65, 195] width 67 height 6
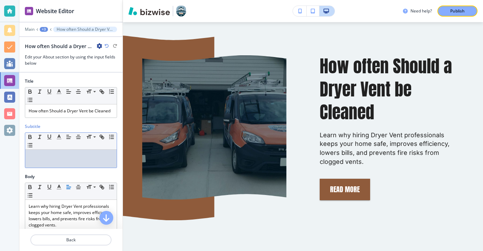
click at [72, 163] on div at bounding box center [71, 159] width 92 height 18
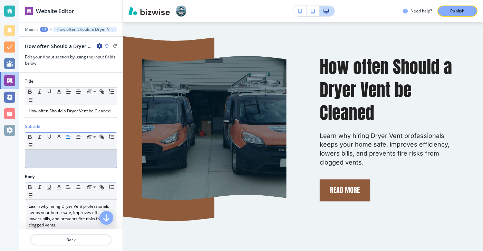
scroll to position [24, 0]
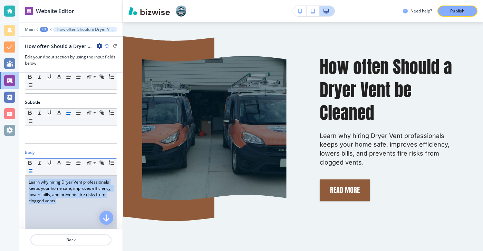
drag, startPoint x: 65, startPoint y: 214, endPoint x: 30, endPoint y: 170, distance: 56.1
click at [30, 170] on div "Small Normal Large Huge Learn why hiring Dryer Vent professionals keeps your ho…" at bounding box center [71, 211] width 92 height 107
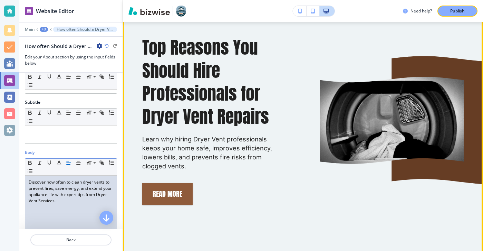
scroll to position [656, 0]
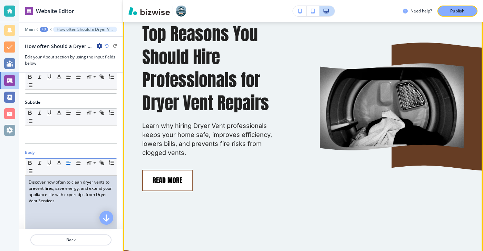
click at [182, 177] on button "Read More" at bounding box center [167, 180] width 50 height 21
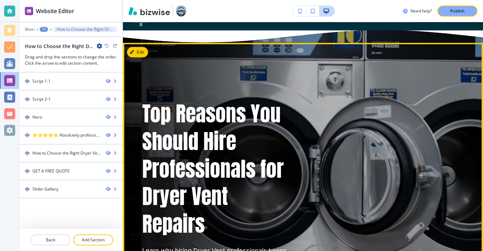
scroll to position [0, 0]
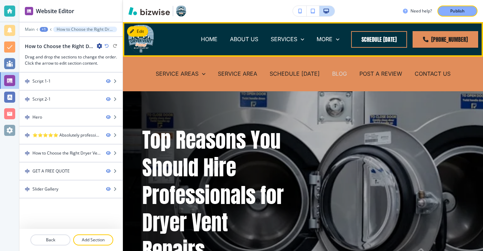
click at [334, 74] on p "BLOG" at bounding box center [339, 74] width 15 height 8
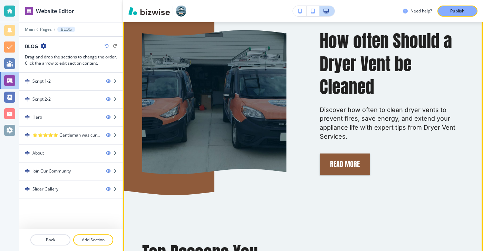
scroll to position [343, 0]
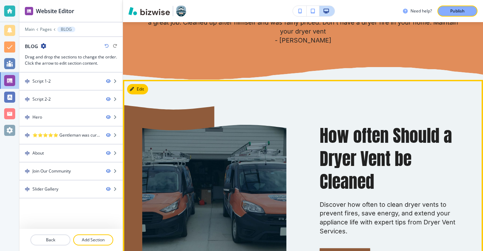
click at [142, 87] on button "Edit" at bounding box center [137, 89] width 21 height 10
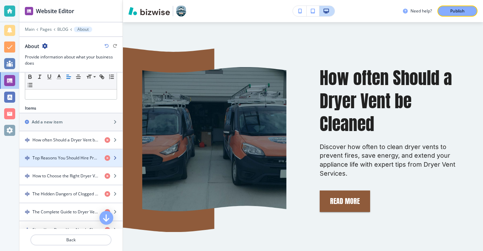
scroll to position [216, 0]
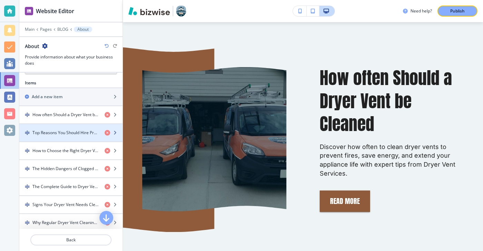
click at [78, 132] on h4 "Top Reasons You Should Hire Professionals for Dryer Vent Repairs" at bounding box center [65, 133] width 67 height 6
click at [78, 134] on h4 "Top Reasons You Should Hire Professionals for Dryer Vent Repairs" at bounding box center [65, 133] width 67 height 6
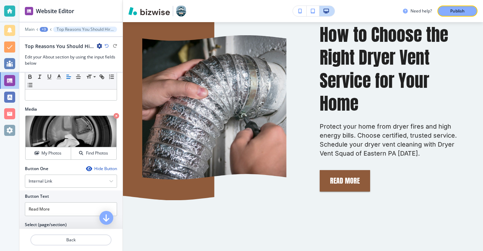
scroll to position [187, 0]
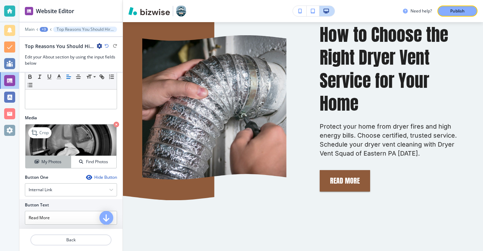
click at [60, 166] on button "My Photos" at bounding box center [49, 162] width 46 height 12
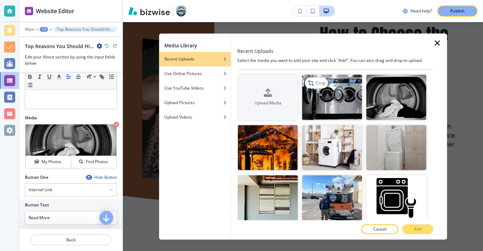
click at [335, 112] on img "button" at bounding box center [332, 97] width 60 height 45
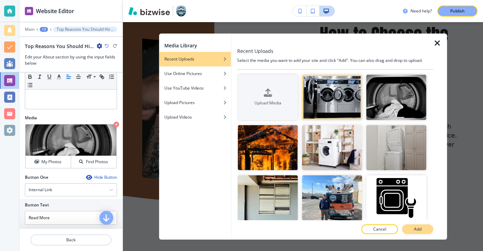
click at [411, 229] on button "Add" at bounding box center [418, 229] width 31 height 10
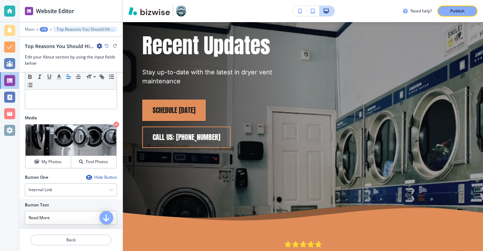
scroll to position [0, 0]
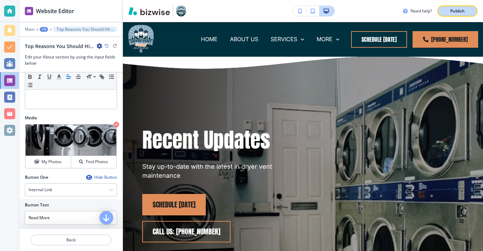
click at [456, 14] on p "Publish" at bounding box center [458, 11] width 15 height 6
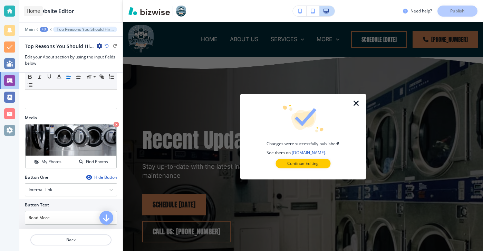
click at [10, 18] on div at bounding box center [9, 11] width 19 height 22
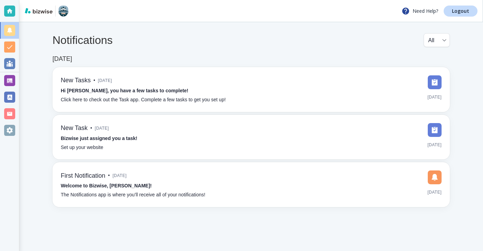
click at [463, 21] on div "Need Help? Logout" at bounding box center [251, 11] width 464 height 22
click at [462, 13] on p "Logout" at bounding box center [460, 11] width 17 height 5
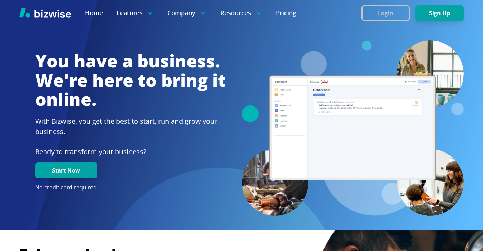
click at [389, 12] on button "Login" at bounding box center [386, 13] width 48 height 16
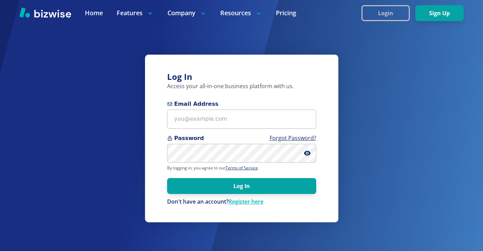
click at [401, 15] on button "Login" at bounding box center [386, 13] width 48 height 16
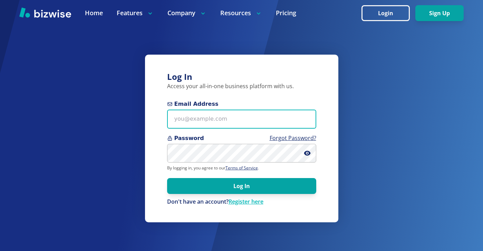
click at [271, 122] on input "Email Address" at bounding box center [241, 119] width 149 height 19
paste input "helenasmagic@helenasmagic.com"
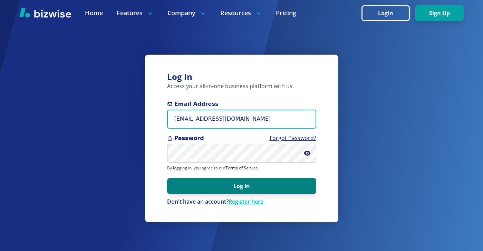
type input "helenasmagic@helenasmagic.com"
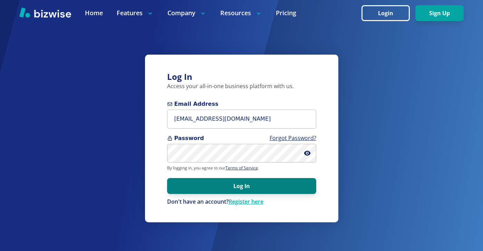
click at [269, 182] on button "Log In" at bounding box center [241, 186] width 149 height 16
